Goal: Information Seeking & Learning: Learn about a topic

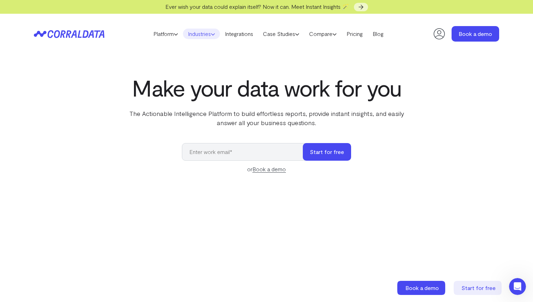
click at [204, 35] on link "Industries" at bounding box center [201, 34] width 37 height 11
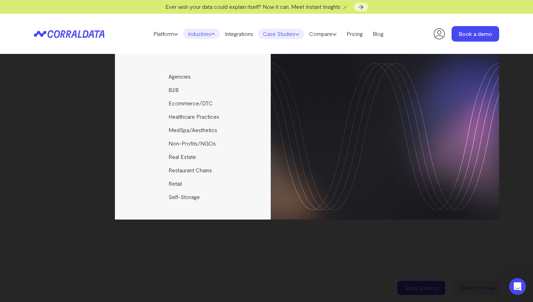
click at [275, 35] on link "Case Studies" at bounding box center [281, 34] width 46 height 11
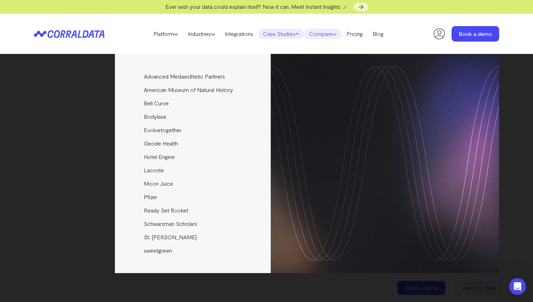
click at [332, 33] on link "Compare" at bounding box center [322, 34] width 37 height 11
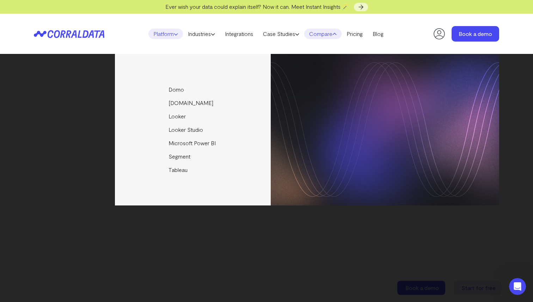
click at [166, 37] on link "Platform" at bounding box center [165, 34] width 35 height 11
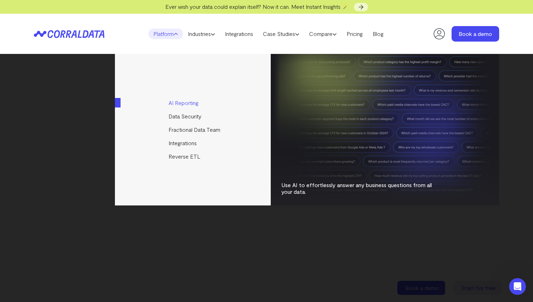
click at [185, 102] on link "AI Reporting" at bounding box center [193, 102] width 157 height 13
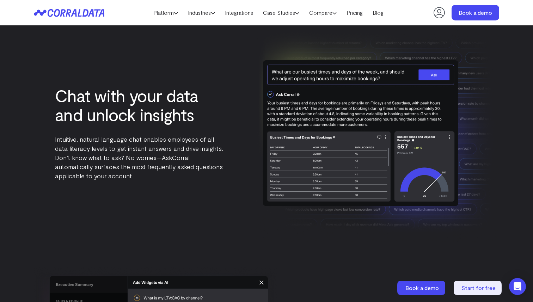
scroll to position [828, 0]
